Goal: Use online tool/utility: Utilize a website feature to perform a specific function

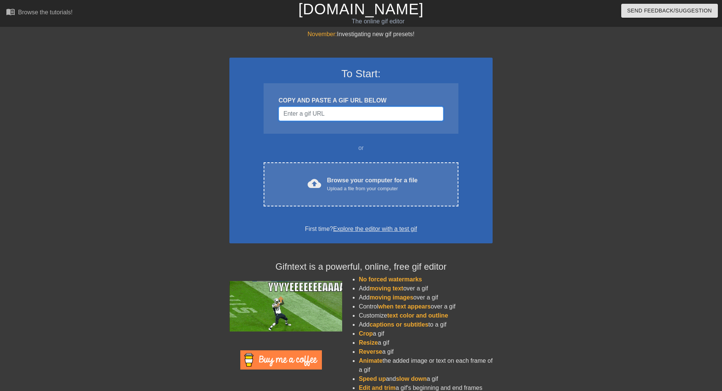
click at [344, 116] on input "Username" at bounding box center [361, 113] width 165 height 14
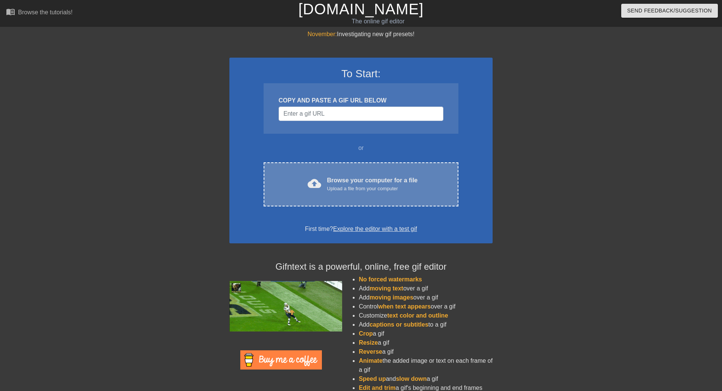
click at [351, 182] on div "Browse your computer for a file Upload a file from your computer" at bounding box center [372, 184] width 91 height 17
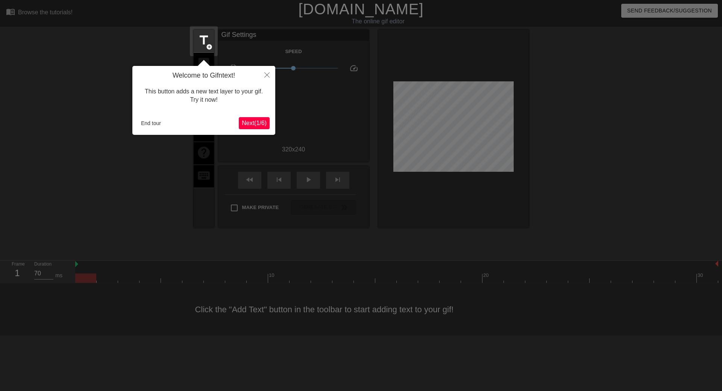
click at [128, 84] on div at bounding box center [361, 195] width 722 height 391
click at [258, 122] on span "Next ( 1 / 6 )" at bounding box center [254, 123] width 25 height 6
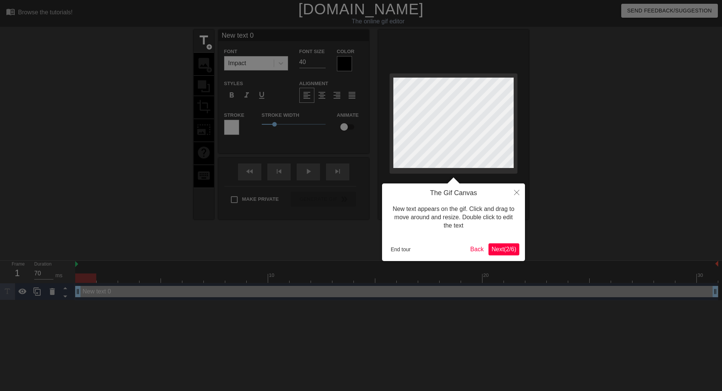
click at [476, 238] on div "The Gif Canvas New text appears on the gif. Click and drag to move around and r…" at bounding box center [453, 221] width 143 height 77
click at [499, 248] on span "Next ( 2 / 6 )" at bounding box center [504, 249] width 25 height 6
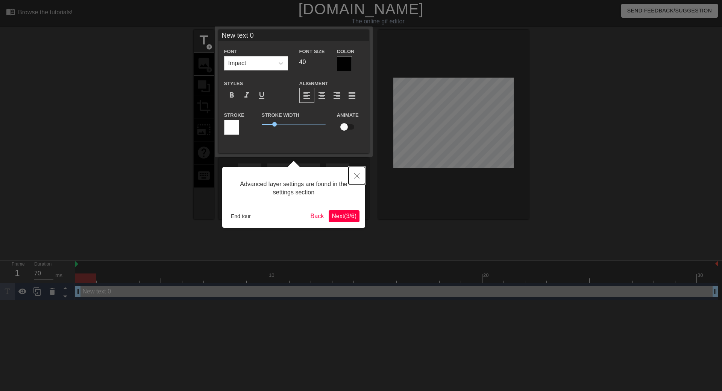
click at [357, 175] on icon "Close" at bounding box center [356, 175] width 5 height 5
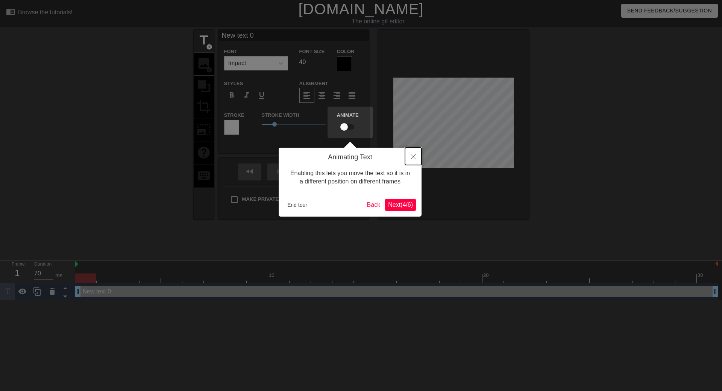
click at [415, 157] on icon "Close" at bounding box center [413, 156] width 5 height 5
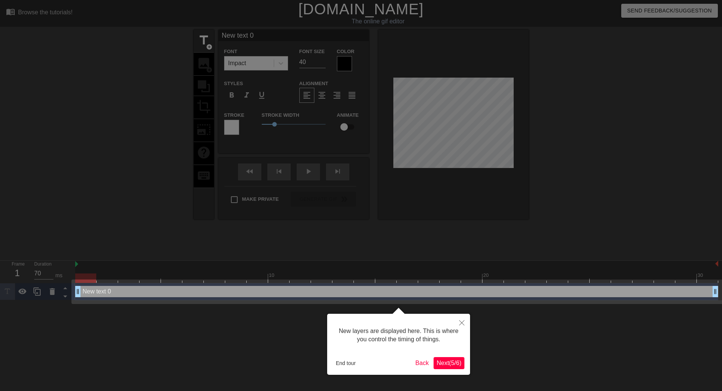
click at [453, 343] on div "New layers are displayed here. This is where you control the timing of things." at bounding box center [399, 335] width 132 height 32
click at [450, 365] on span "Next ( 5 / 6 )" at bounding box center [449, 362] width 25 height 6
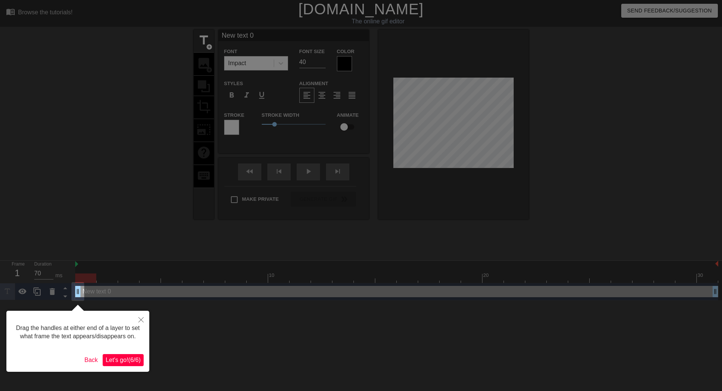
click at [136, 360] on span "Let's go! ( 6 / 6 )" at bounding box center [123, 359] width 35 height 6
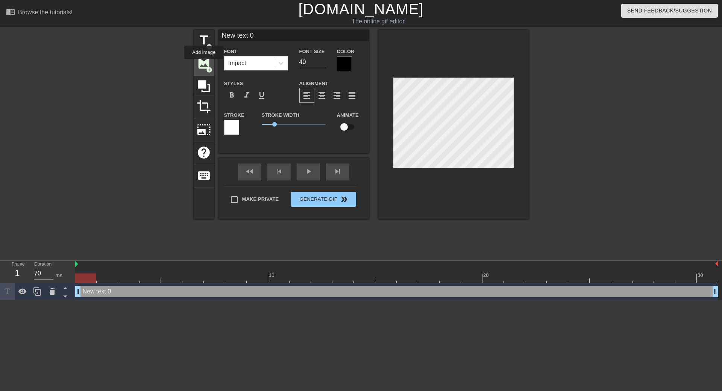
click at [204, 64] on span "image" at bounding box center [204, 63] width 14 height 14
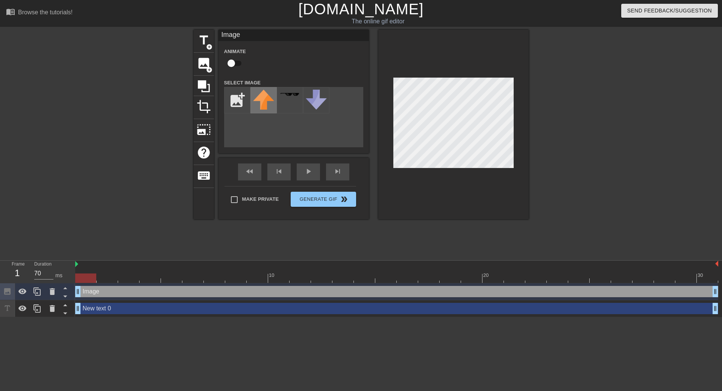
click at [272, 98] on img at bounding box center [263, 100] width 21 height 20
click at [242, 160] on div "Image Animate Select Image add_photo_alternate fast_rewind skip_previous play_a…" at bounding box center [294, 124] width 150 height 189
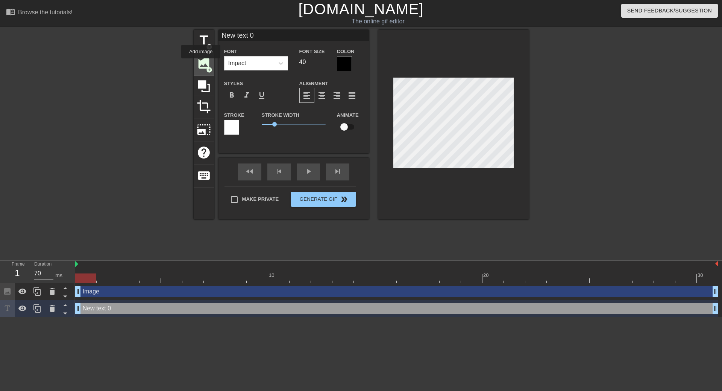
click at [201, 64] on span "image" at bounding box center [204, 63] width 14 height 14
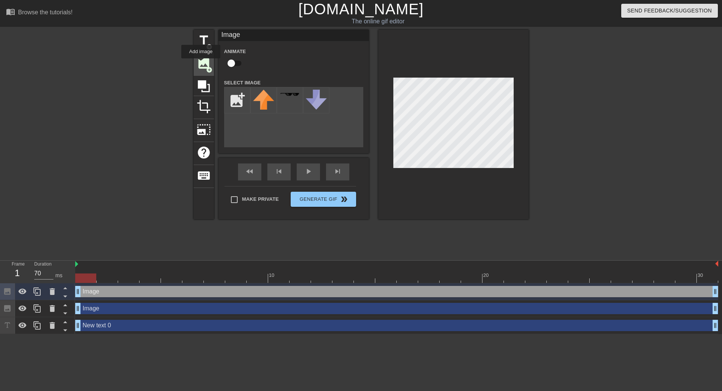
click at [201, 64] on span "image" at bounding box center [204, 63] width 14 height 14
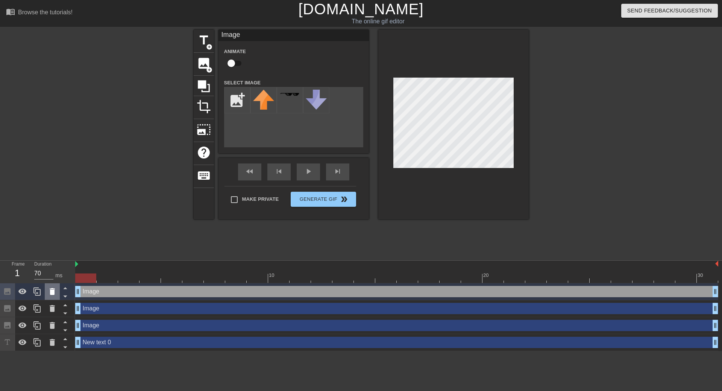
click at [51, 295] on icon at bounding box center [52, 291] width 5 height 7
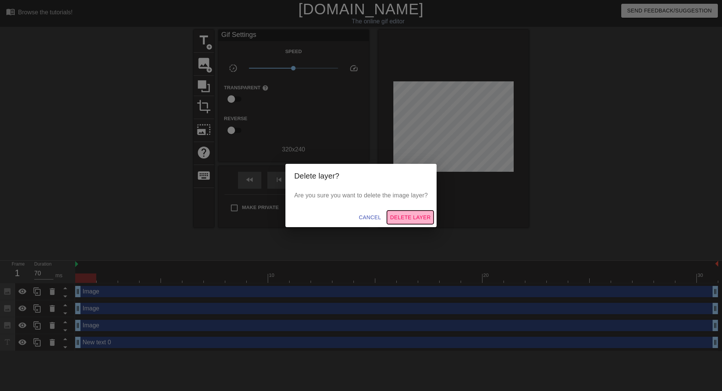
click at [409, 219] on span "Delete Layer" at bounding box center [410, 217] width 41 height 9
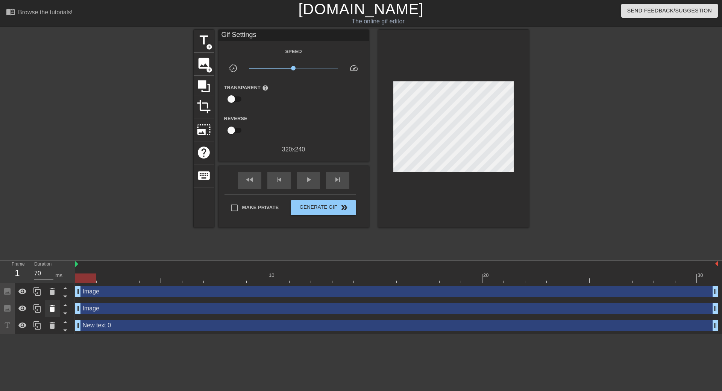
click at [59, 312] on div at bounding box center [52, 308] width 15 height 17
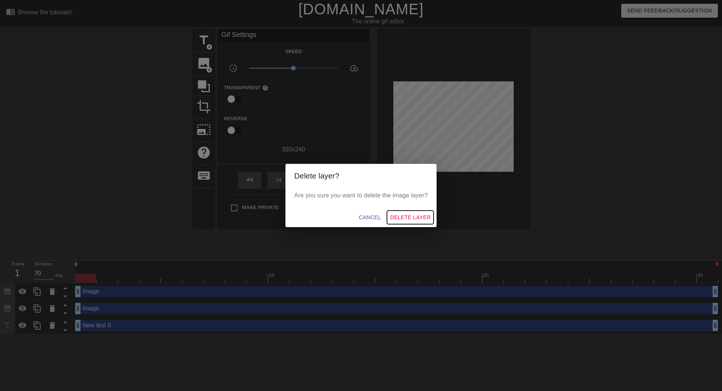
click at [410, 214] on span "Delete Layer" at bounding box center [410, 217] width 41 height 9
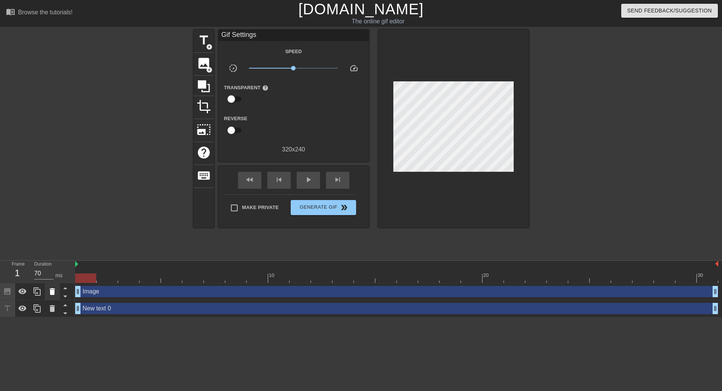
click at [53, 292] on icon at bounding box center [52, 291] width 5 height 7
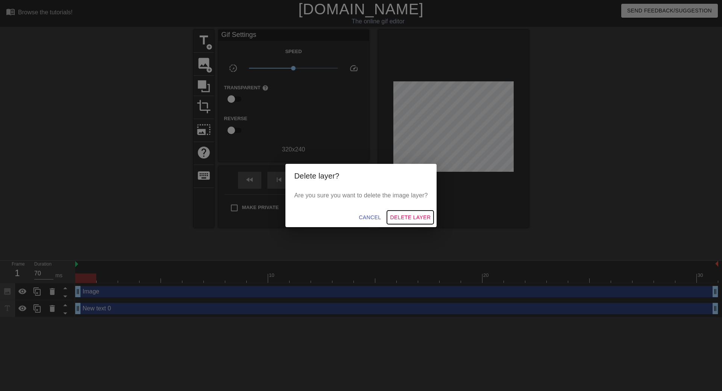
click at [411, 216] on span "Delete Layer" at bounding box center [410, 217] width 41 height 9
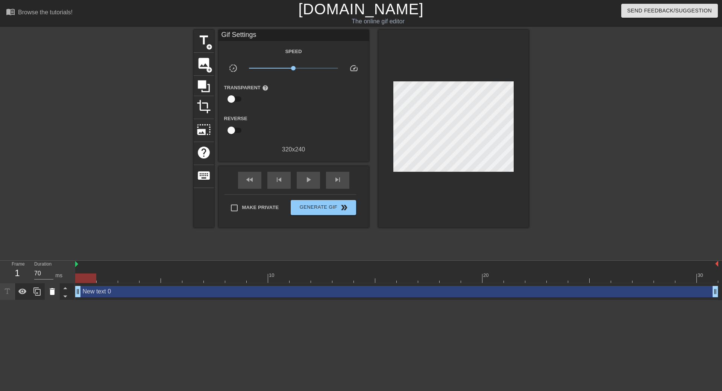
click at [55, 294] on icon at bounding box center [52, 291] width 9 height 9
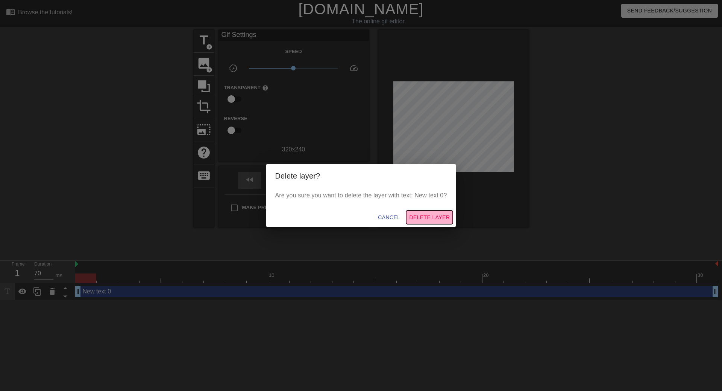
click at [429, 220] on span "Delete Layer" at bounding box center [429, 217] width 41 height 9
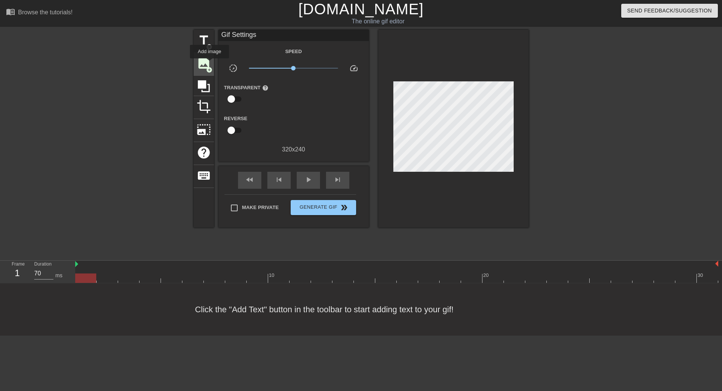
click at [210, 64] on span "image" at bounding box center [204, 63] width 14 height 14
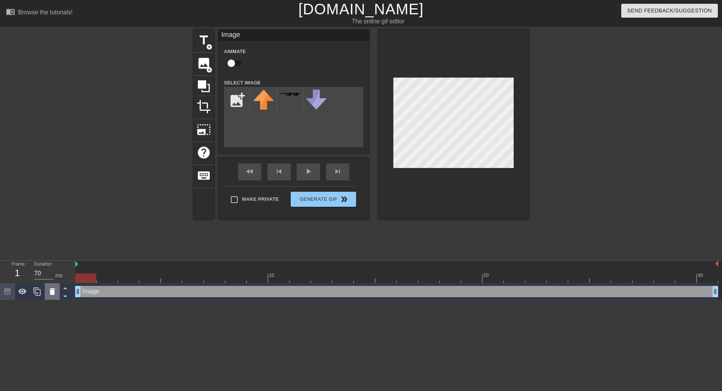
click at [47, 292] on div at bounding box center [52, 291] width 15 height 17
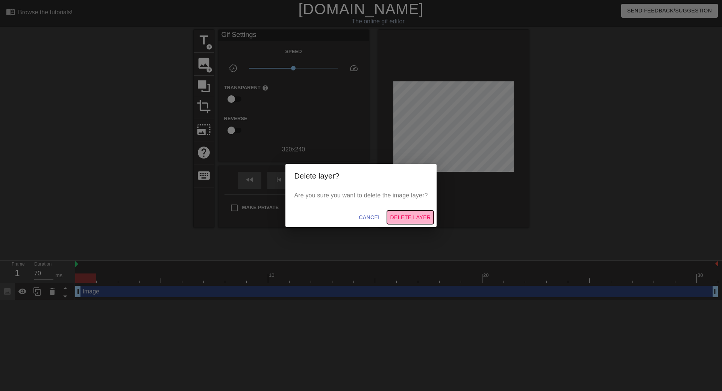
click at [410, 213] on span "Delete Layer" at bounding box center [410, 217] width 41 height 9
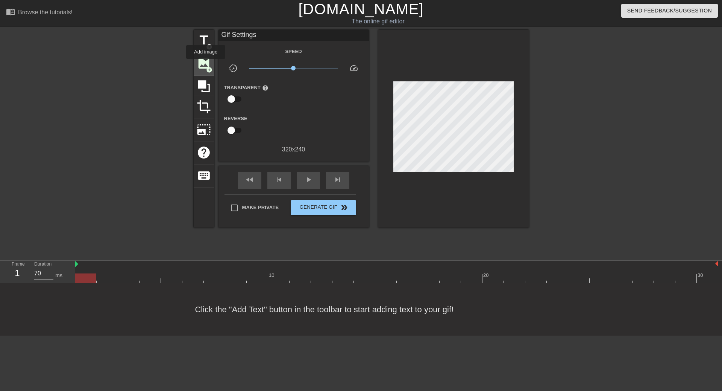
click at [206, 64] on span "image" at bounding box center [204, 63] width 14 height 14
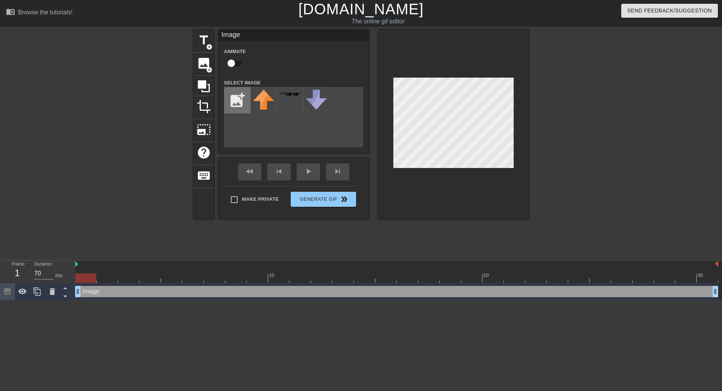
click at [232, 105] on input "file" at bounding box center [238, 100] width 26 height 26
click at [238, 97] on input "file" at bounding box center [238, 100] width 26 height 26
click at [226, 96] on input "file" at bounding box center [238, 100] width 26 height 26
type input "C:\fakepath\backlog.png"
click at [51, 292] on icon at bounding box center [52, 291] width 5 height 7
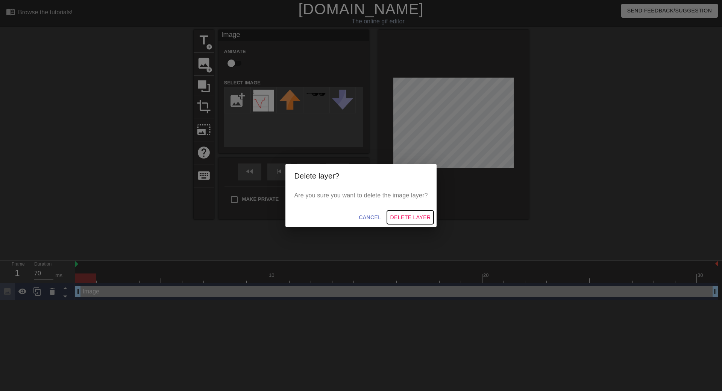
click at [411, 216] on span "Delete Layer" at bounding box center [410, 217] width 41 height 9
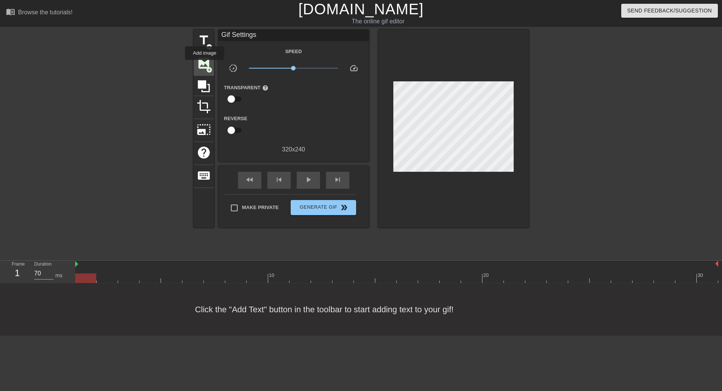
click at [205, 65] on span "image" at bounding box center [204, 63] width 14 height 14
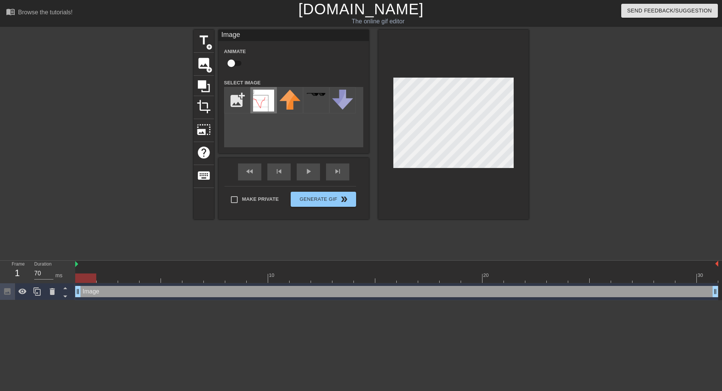
click at [262, 96] on img at bounding box center [263, 101] width 21 height 22
click at [567, 110] on div at bounding box center [594, 143] width 113 height 226
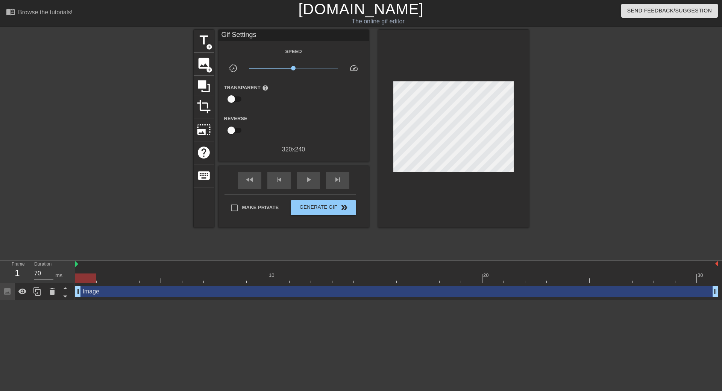
click at [110, 116] on div at bounding box center [128, 143] width 113 height 226
click at [76, 264] on div at bounding box center [396, 264] width 643 height 8
click at [297, 181] on div "play_arrow" at bounding box center [308, 180] width 23 height 17
click at [318, 205] on span "Generate Gif double_arrow" at bounding box center [323, 207] width 59 height 9
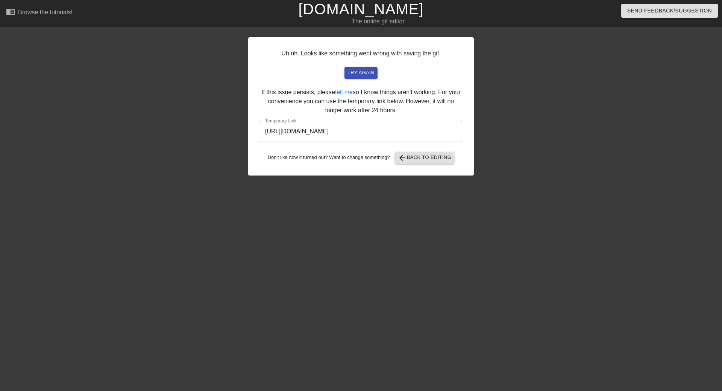
click at [343, 128] on input "https://www.gifntext.com/temp_generations/TDyjiUhp.gif" at bounding box center [361, 131] width 202 height 21
click at [153, 40] on div at bounding box center [182, 143] width 113 height 226
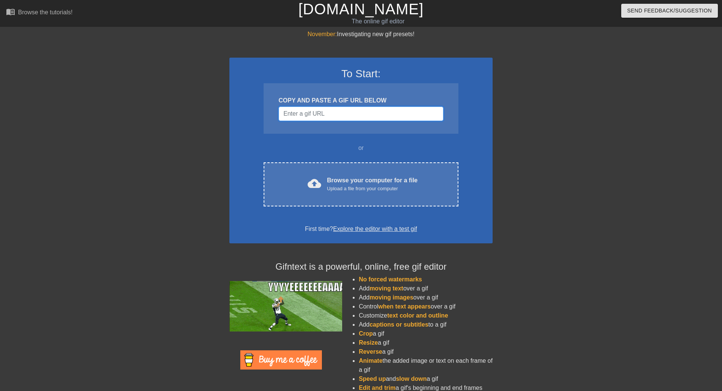
click at [314, 110] on input "Username" at bounding box center [361, 113] width 165 height 14
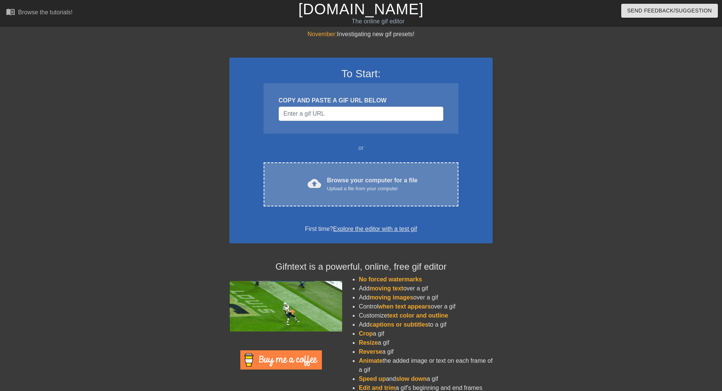
click at [341, 195] on div "cloud_upload Browse your computer for a file Upload a file from your computer C…" at bounding box center [361, 184] width 195 height 44
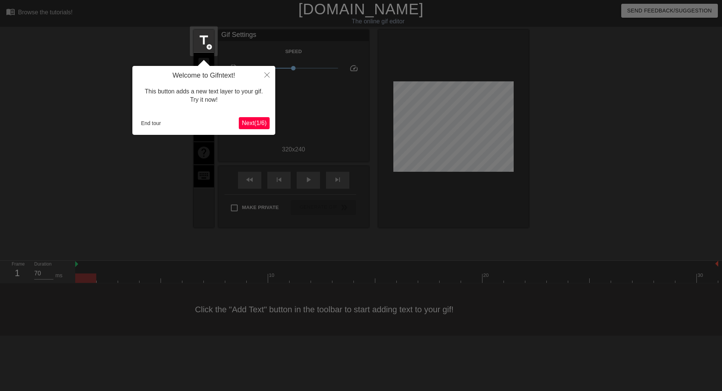
click at [254, 123] on span "Next ( 1 / 6 )" at bounding box center [254, 123] width 25 height 6
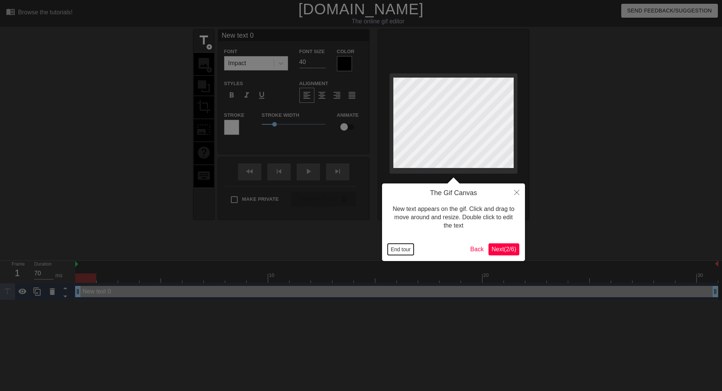
click at [404, 251] on button "End tour" at bounding box center [401, 248] width 26 height 11
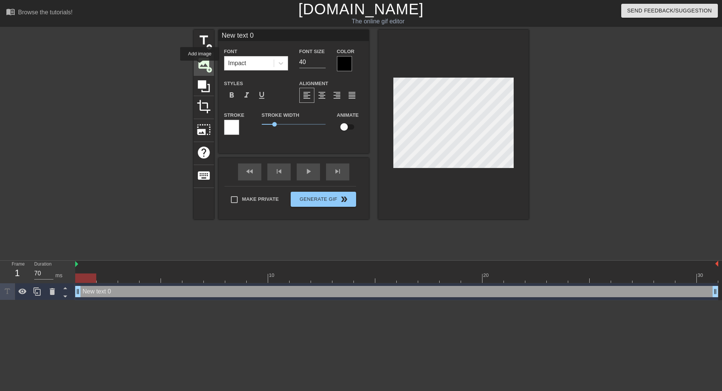
click at [200, 66] on span "image" at bounding box center [204, 63] width 14 height 14
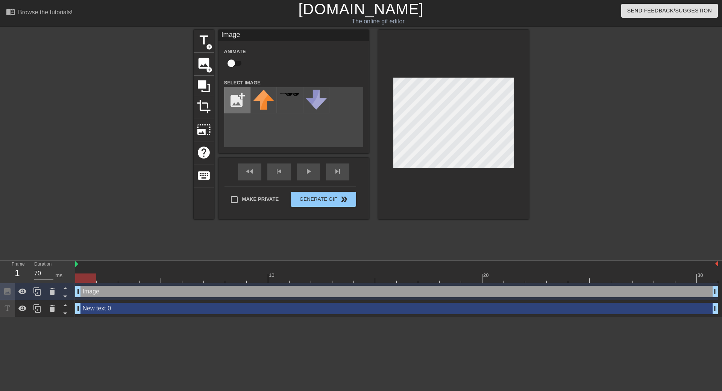
click at [235, 97] on input "file" at bounding box center [238, 100] width 26 height 26
type input "C:\fakepath\opex.png"
click at [261, 103] on div at bounding box center [264, 100] width 26 height 26
click at [50, 296] on div at bounding box center [52, 291] width 15 height 17
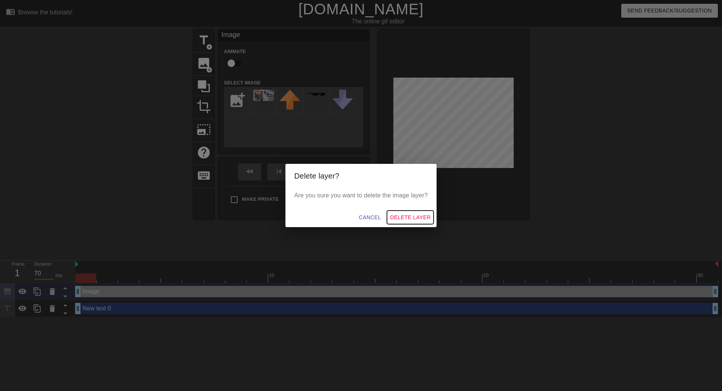
click at [403, 218] on span "Delete Layer" at bounding box center [410, 217] width 41 height 9
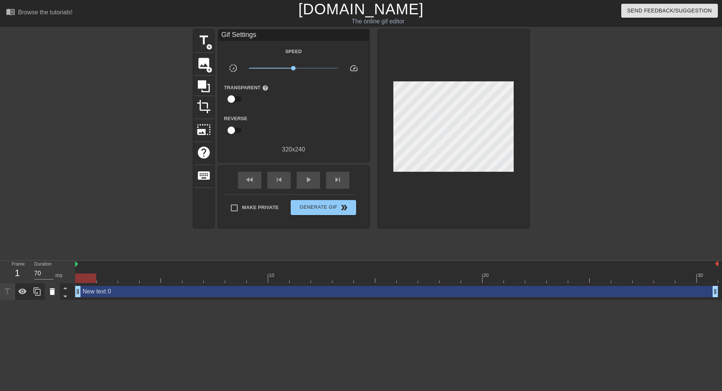
click at [54, 294] on icon at bounding box center [52, 291] width 5 height 7
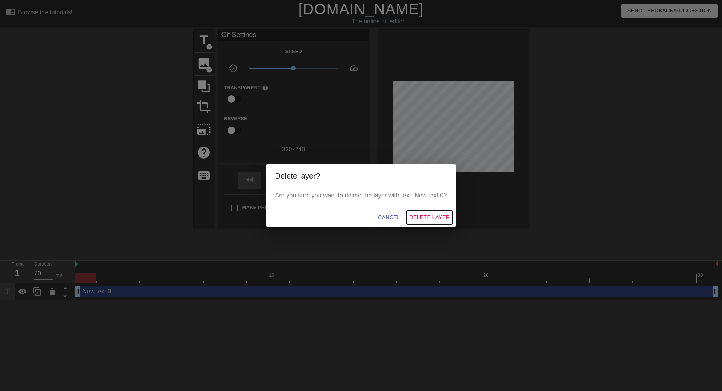
click at [434, 214] on span "Delete Layer" at bounding box center [429, 217] width 41 height 9
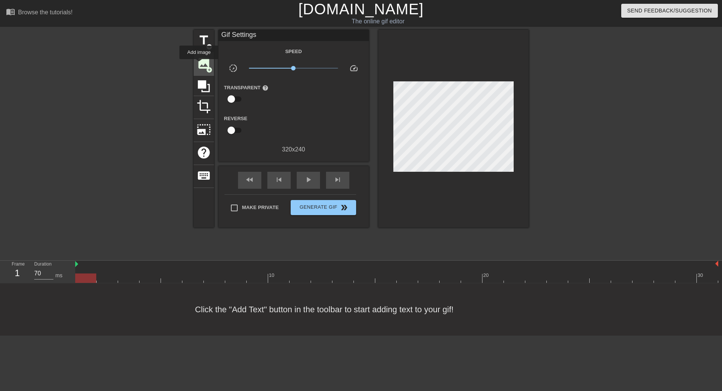
click at [199, 64] on span "image" at bounding box center [204, 63] width 14 height 14
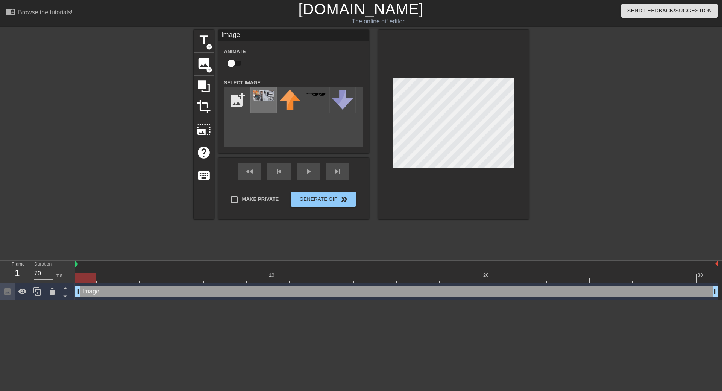
click at [267, 96] on img at bounding box center [263, 95] width 21 height 11
click at [265, 100] on img at bounding box center [263, 95] width 21 height 11
click at [577, 136] on div at bounding box center [594, 143] width 113 height 226
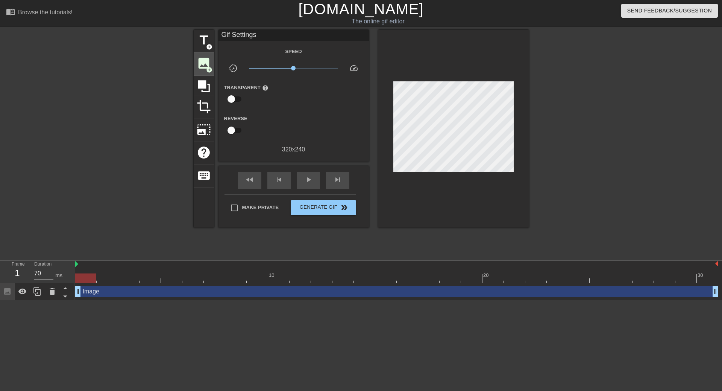
click at [207, 63] on span "image" at bounding box center [204, 63] width 14 height 14
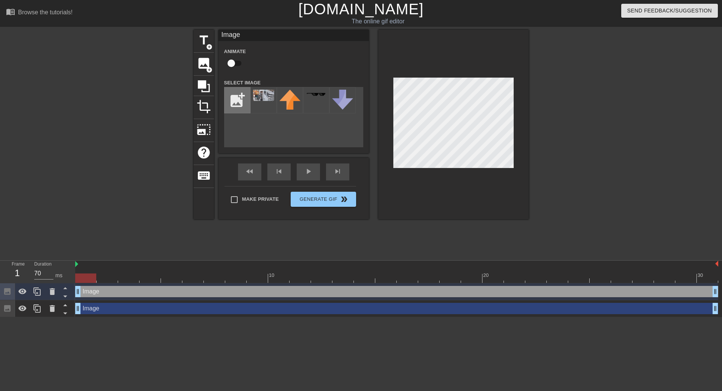
click at [240, 99] on input "file" at bounding box center [238, 100] width 26 height 26
type input "C:\fakepath\opexx.jpg"
click at [269, 100] on img at bounding box center [263, 97] width 21 height 14
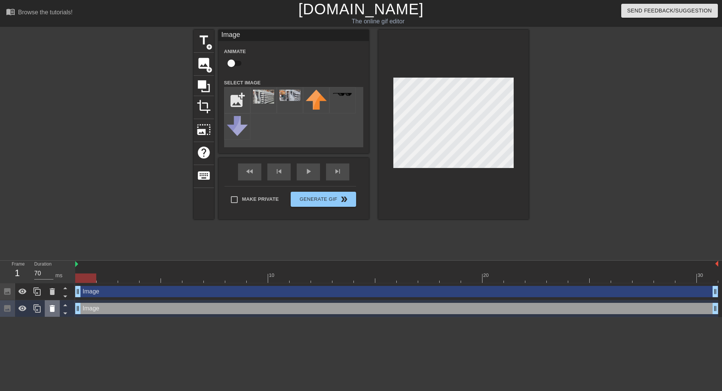
click at [48, 307] on icon at bounding box center [52, 308] width 9 height 9
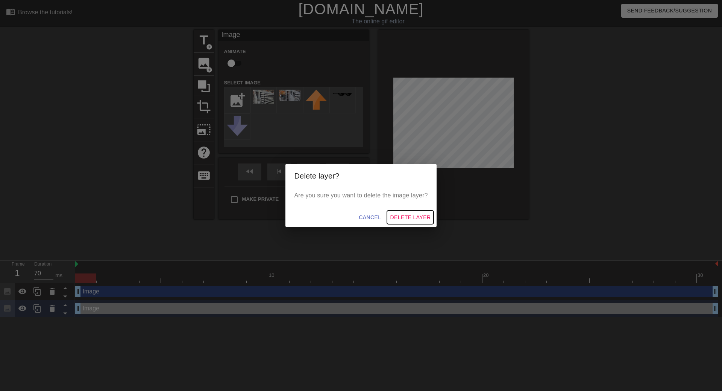
click at [403, 214] on span "Delete Layer" at bounding box center [410, 217] width 41 height 9
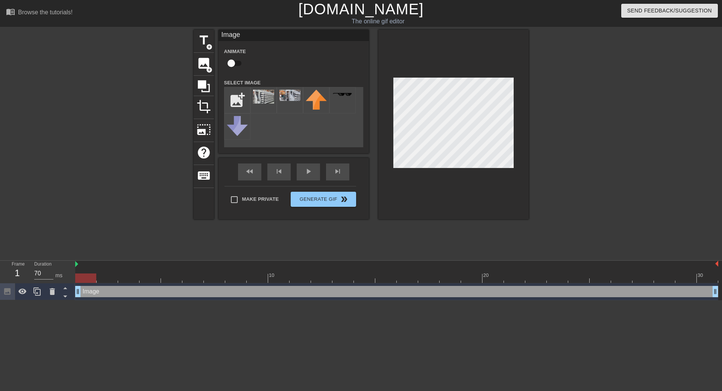
click at [552, 133] on div at bounding box center [594, 143] width 113 height 226
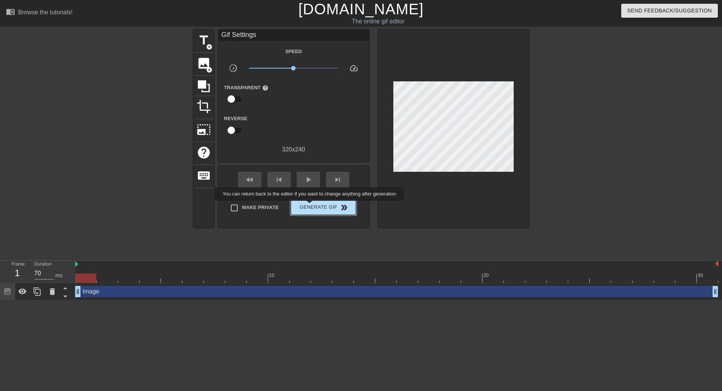
click at [310, 206] on span "Generate Gif double_arrow" at bounding box center [323, 207] width 59 height 9
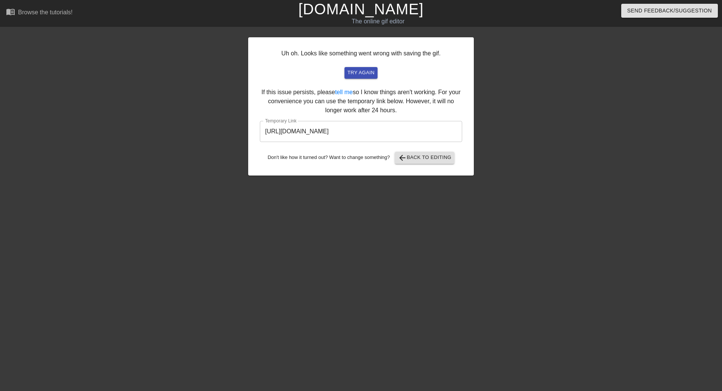
click at [421, 132] on input "[URL][DOMAIN_NAME]" at bounding box center [361, 131] width 202 height 21
